Goal: Transaction & Acquisition: Subscribe to service/newsletter

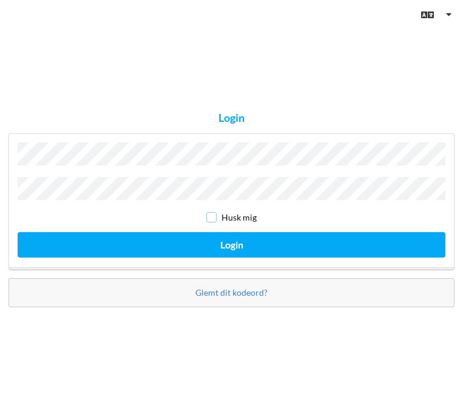
click at [212, 213] on input "checkbox" at bounding box center [211, 217] width 10 height 10
checkbox input "true"
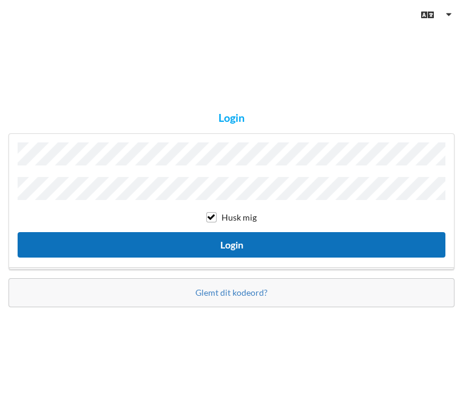
click at [218, 242] on button "Login" at bounding box center [231, 244] width 427 height 25
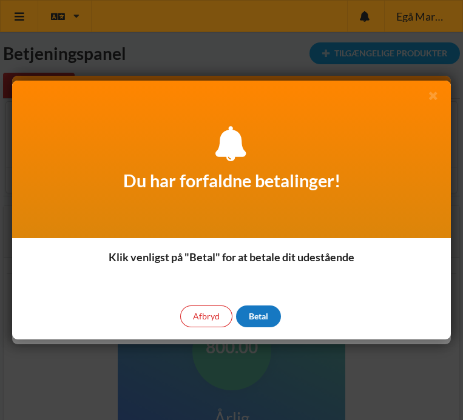
click at [258, 312] on div "Betal" at bounding box center [258, 317] width 45 height 22
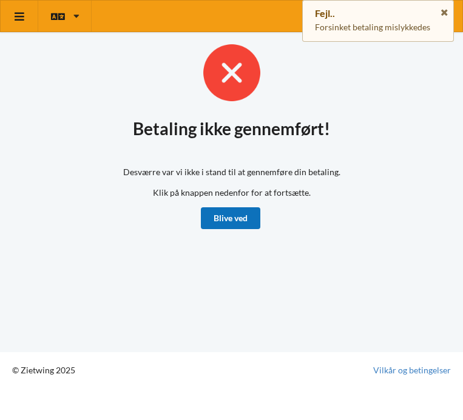
click at [226, 219] on link "Blive ved" at bounding box center [230, 218] width 59 height 22
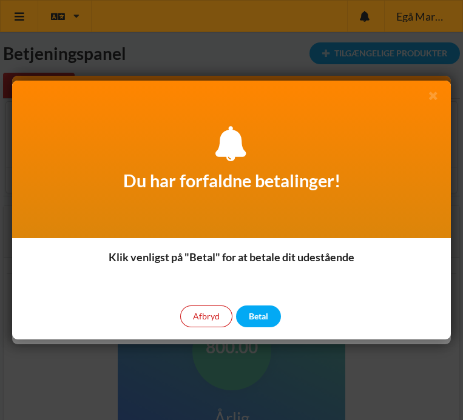
click at [199, 318] on div "Afbryd" at bounding box center [206, 317] width 52 height 22
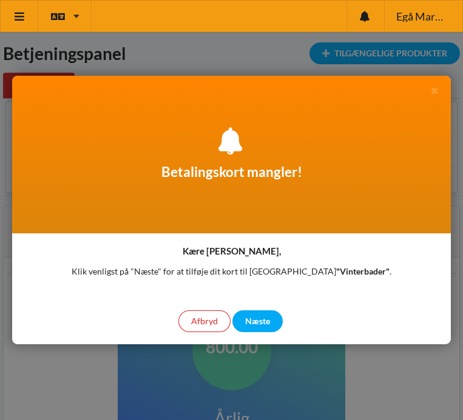
click at [199, 318] on div "Afbryd" at bounding box center [204, 321] width 52 height 22
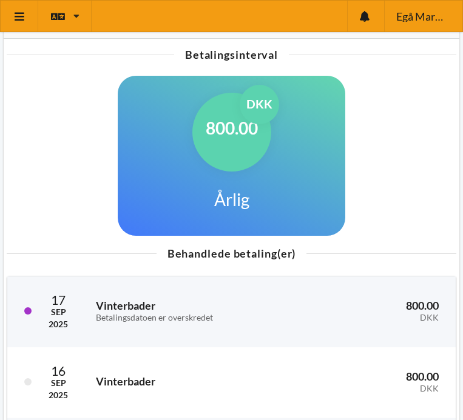
scroll to position [355, 0]
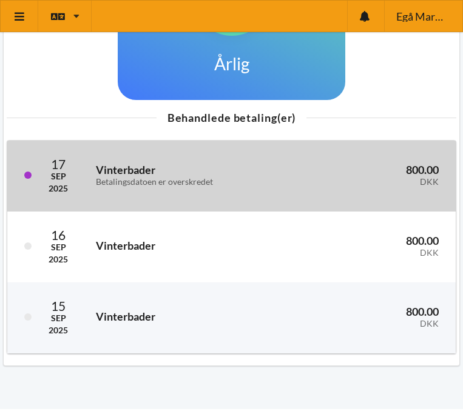
click at [139, 179] on div "Betalingsdatoen er overskredet" at bounding box center [198, 182] width 205 height 10
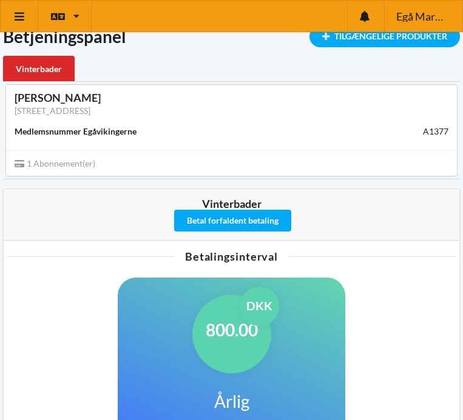
scroll to position [0, 0]
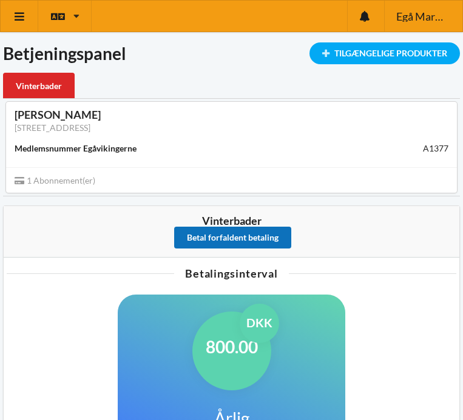
click at [230, 238] on button "Betal forfaldent betaling" at bounding box center [232, 238] width 117 height 22
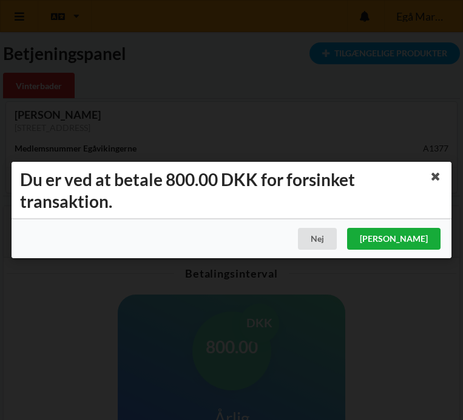
click at [420, 242] on div "[PERSON_NAME]" at bounding box center [393, 239] width 93 height 22
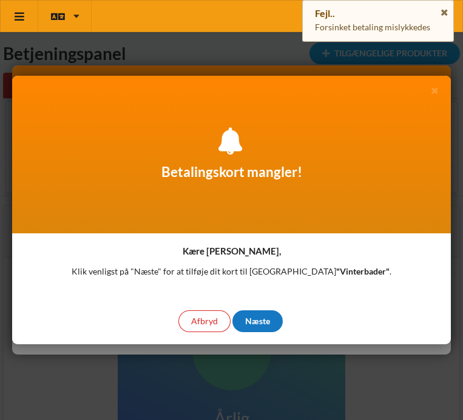
click at [252, 328] on div "Næste" at bounding box center [257, 321] width 50 height 22
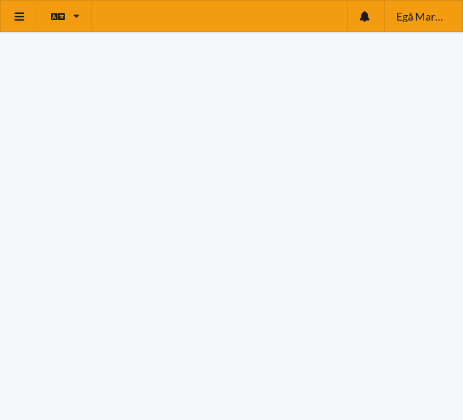
scroll to position [1, 0]
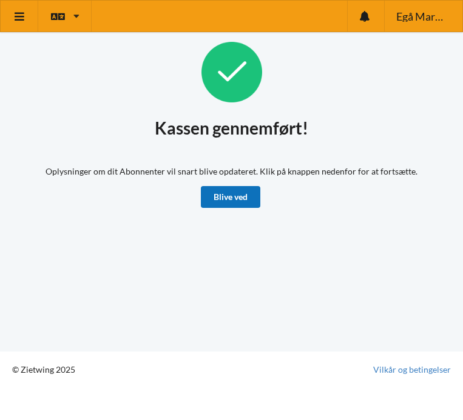
click at [232, 201] on link "Blive ved" at bounding box center [230, 197] width 59 height 22
